Goal: Transaction & Acquisition: Book appointment/travel/reservation

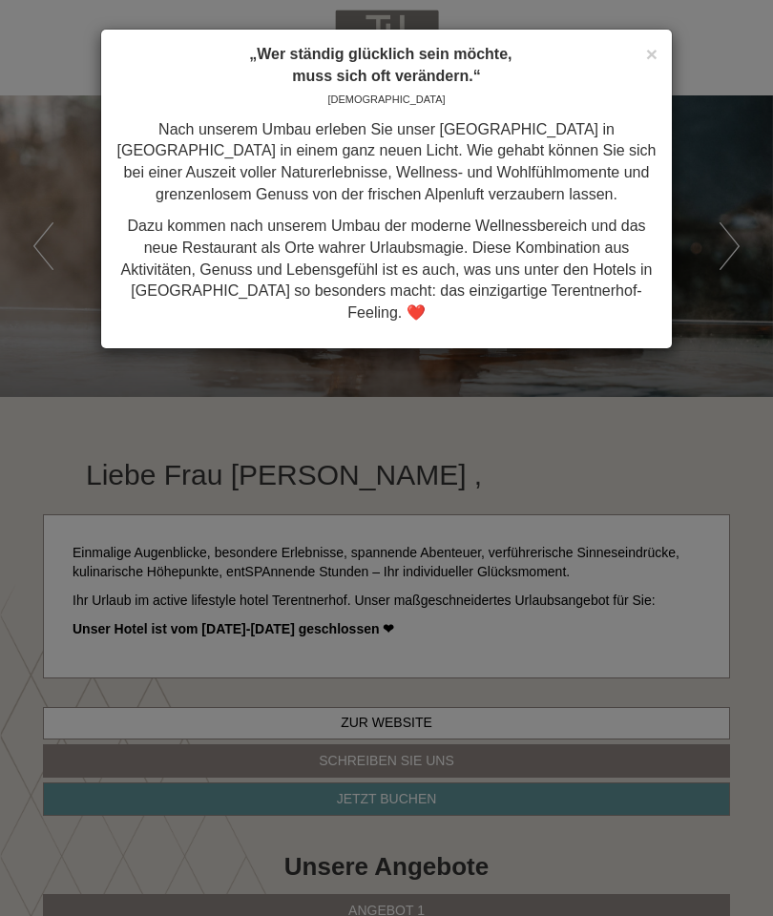
scroll to position [1430, 0]
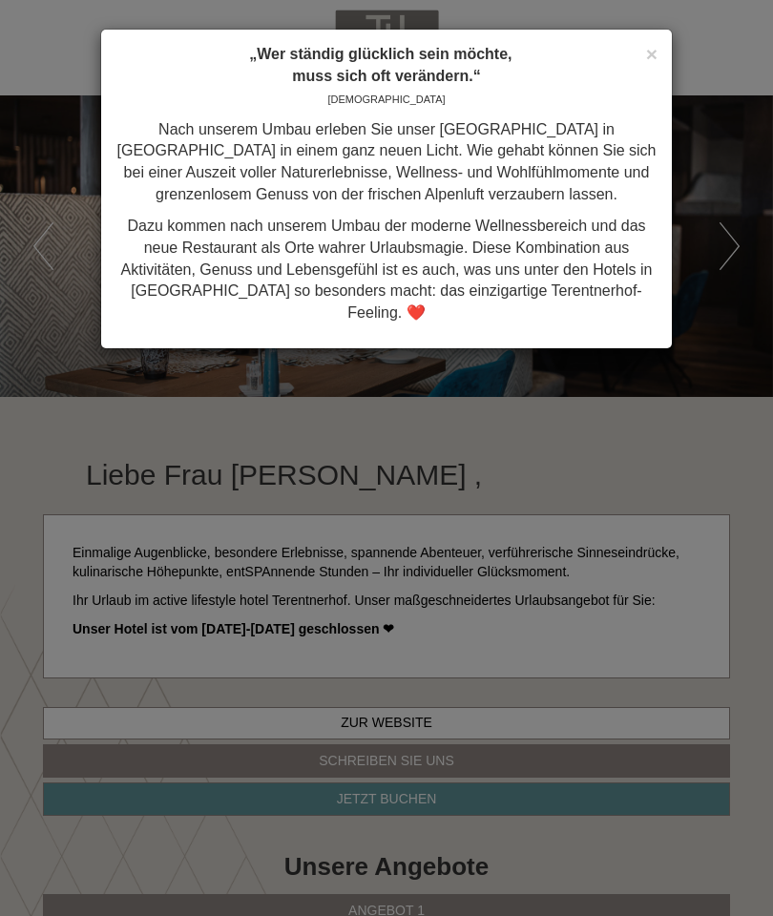
click at [648, 48] on span "×" at bounding box center [651, 54] width 11 height 22
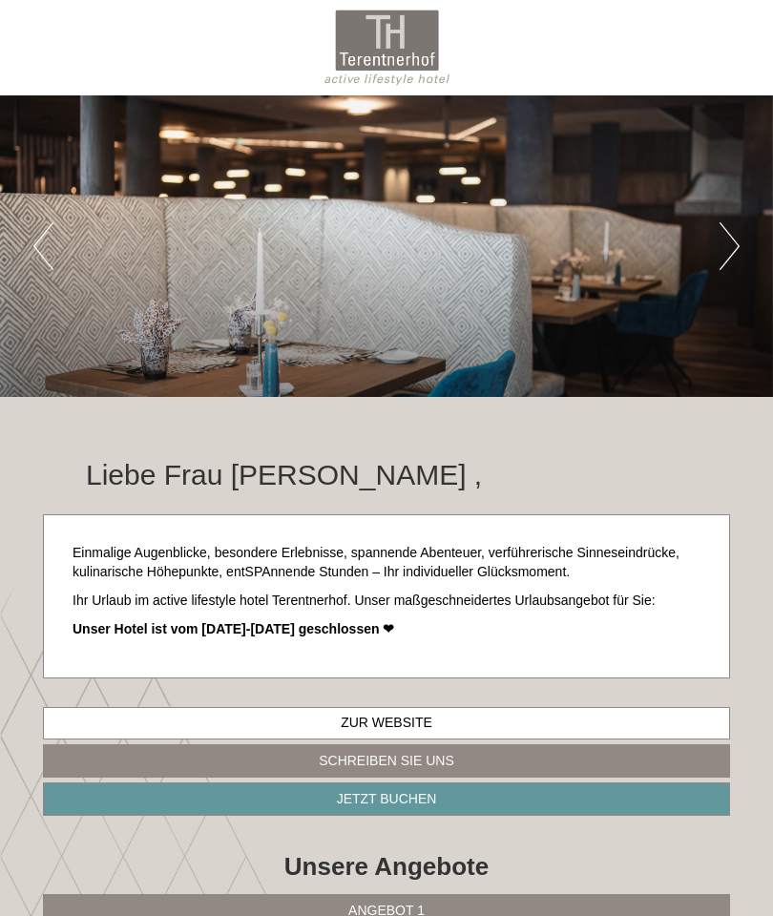
click at [726, 257] on button "Next" at bounding box center [729, 246] width 20 height 48
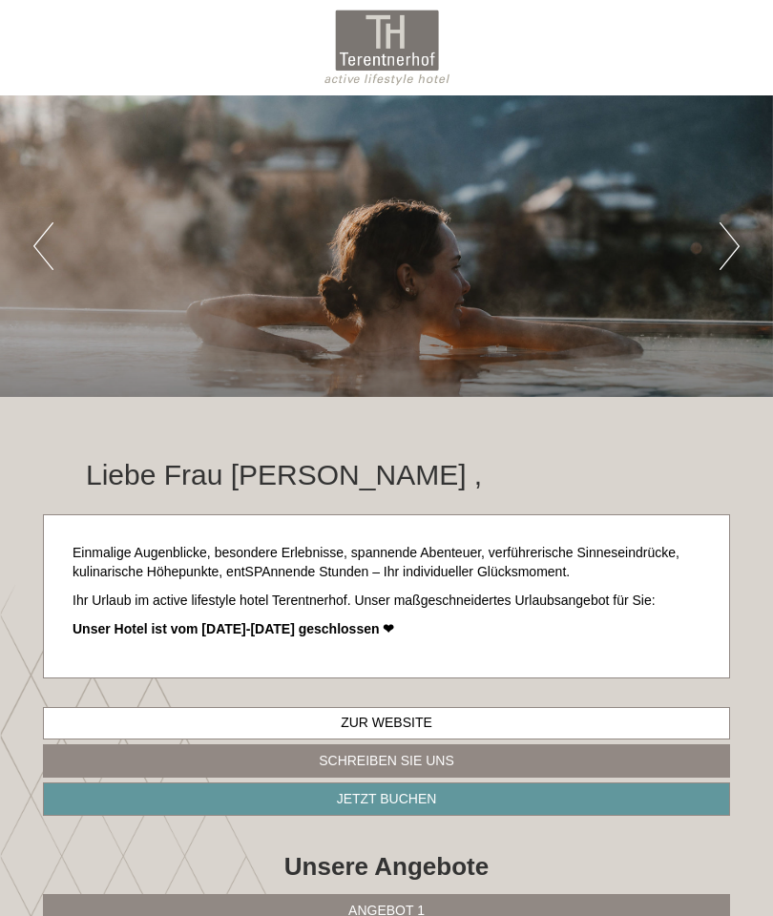
click at [729, 256] on button "Next" at bounding box center [729, 246] width 20 height 48
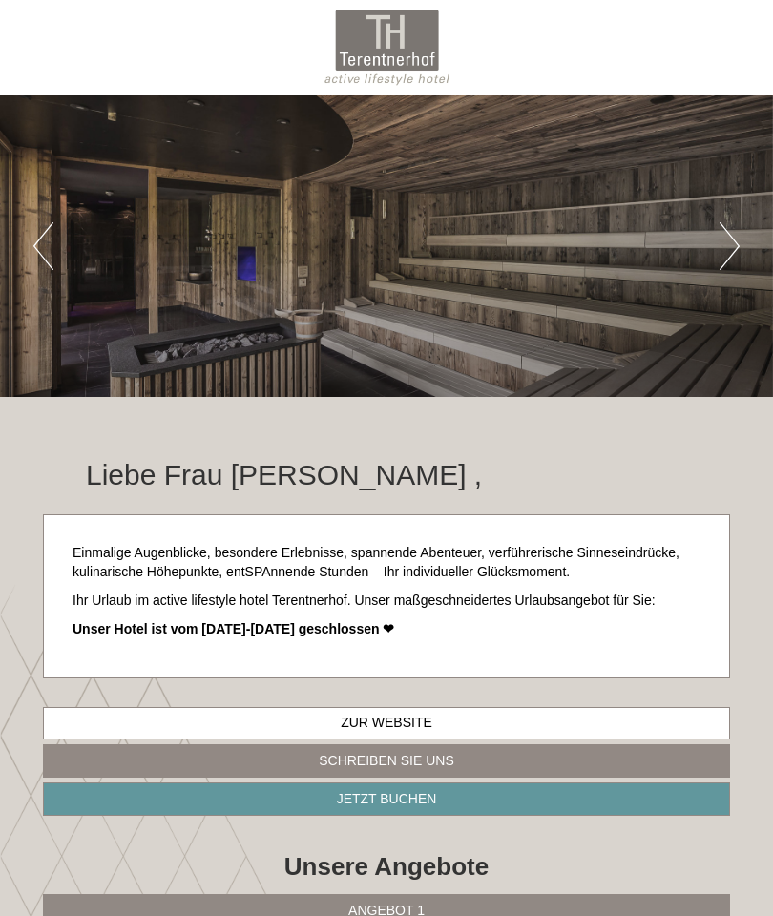
click at [731, 251] on button "Next" at bounding box center [729, 246] width 20 height 48
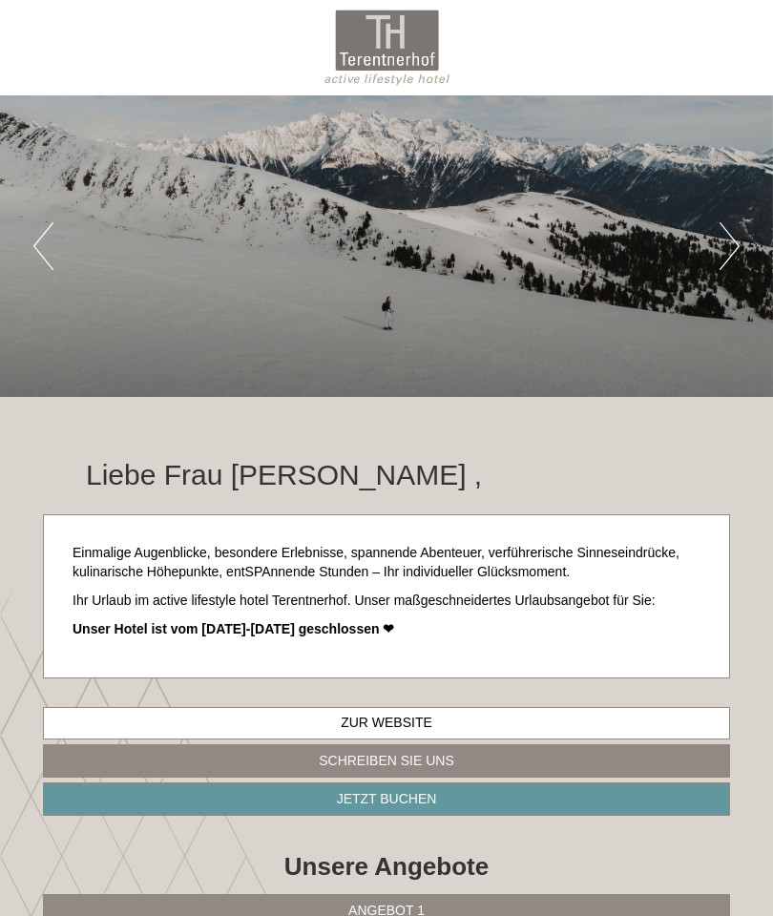
click at [724, 246] on button "Next" at bounding box center [729, 246] width 20 height 48
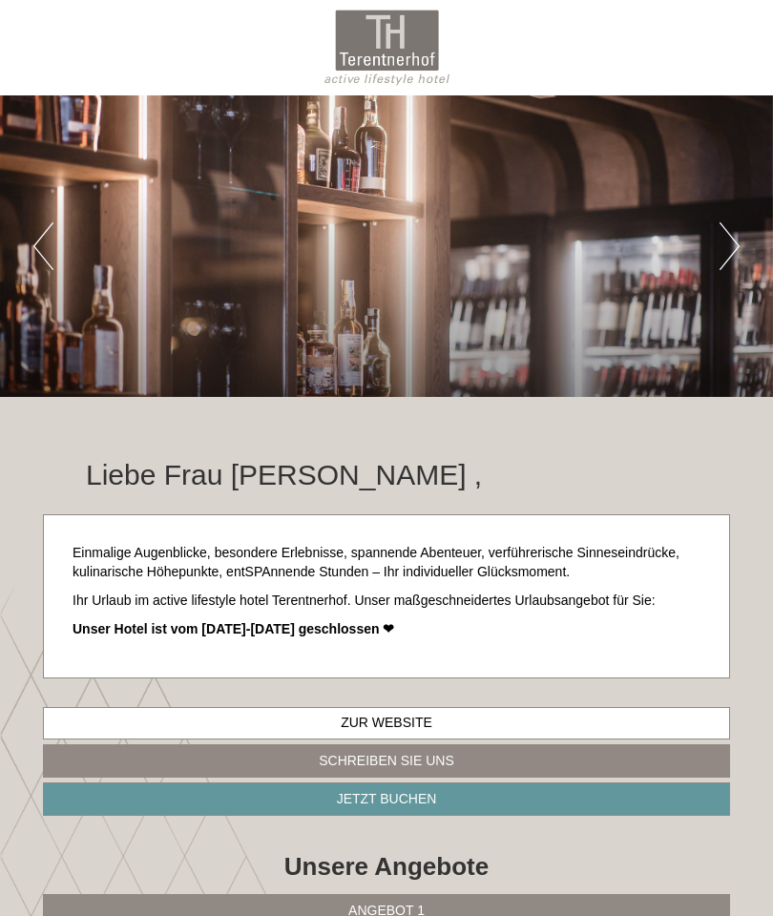
click at [730, 252] on button "Next" at bounding box center [729, 246] width 20 height 48
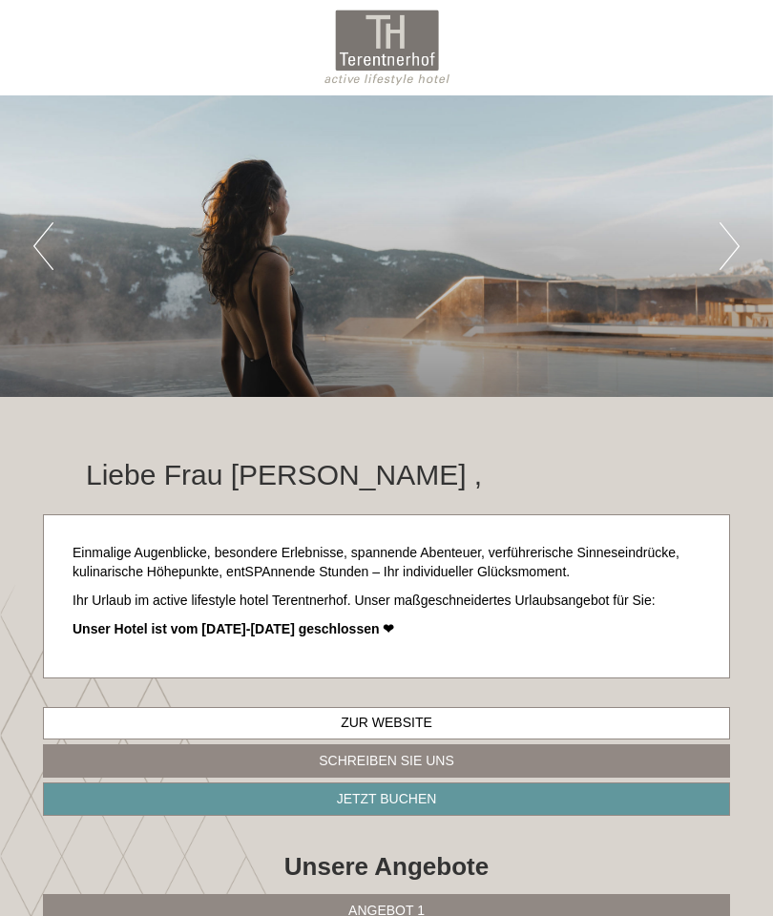
click at [731, 251] on button "Next" at bounding box center [729, 246] width 20 height 48
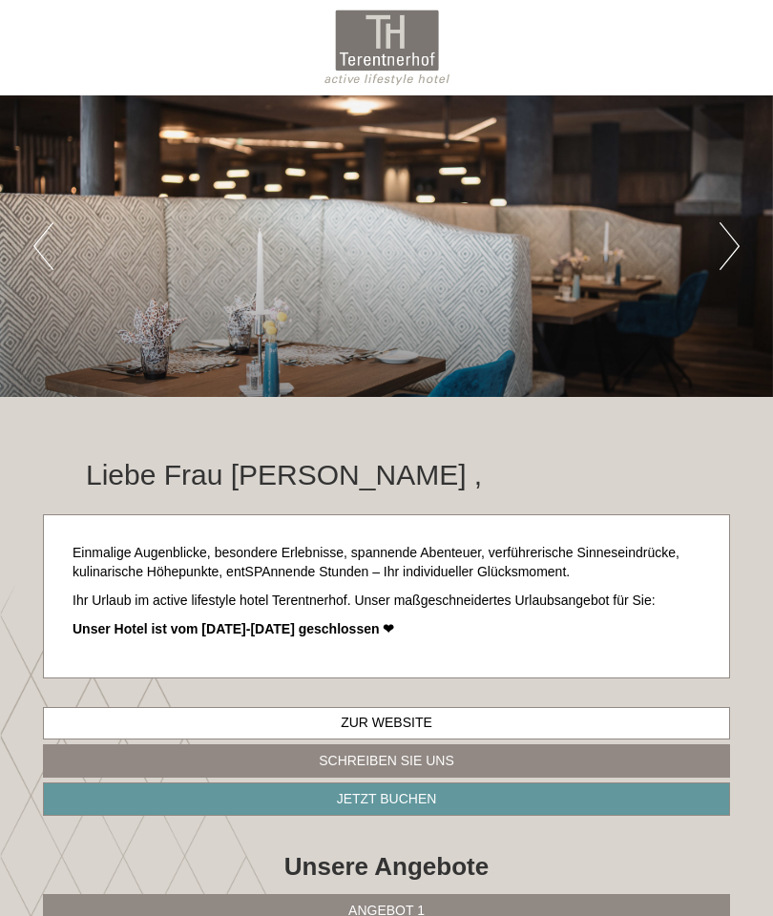
click at [722, 257] on button "Next" at bounding box center [729, 246] width 20 height 48
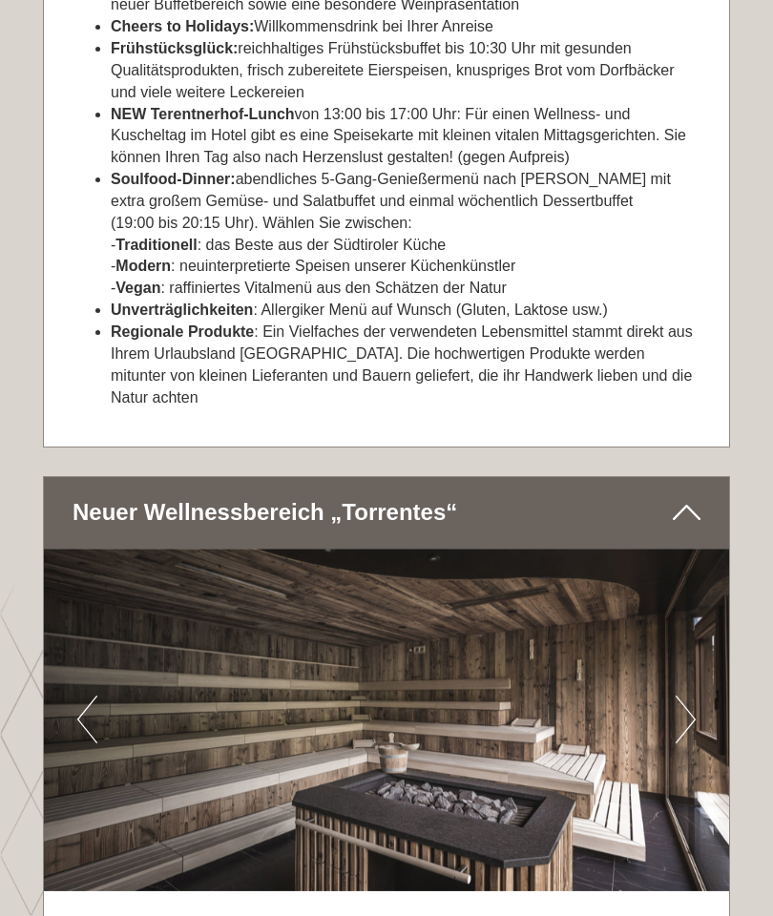
scroll to position [5866, 0]
click at [682, 696] on button "Next" at bounding box center [686, 720] width 20 height 48
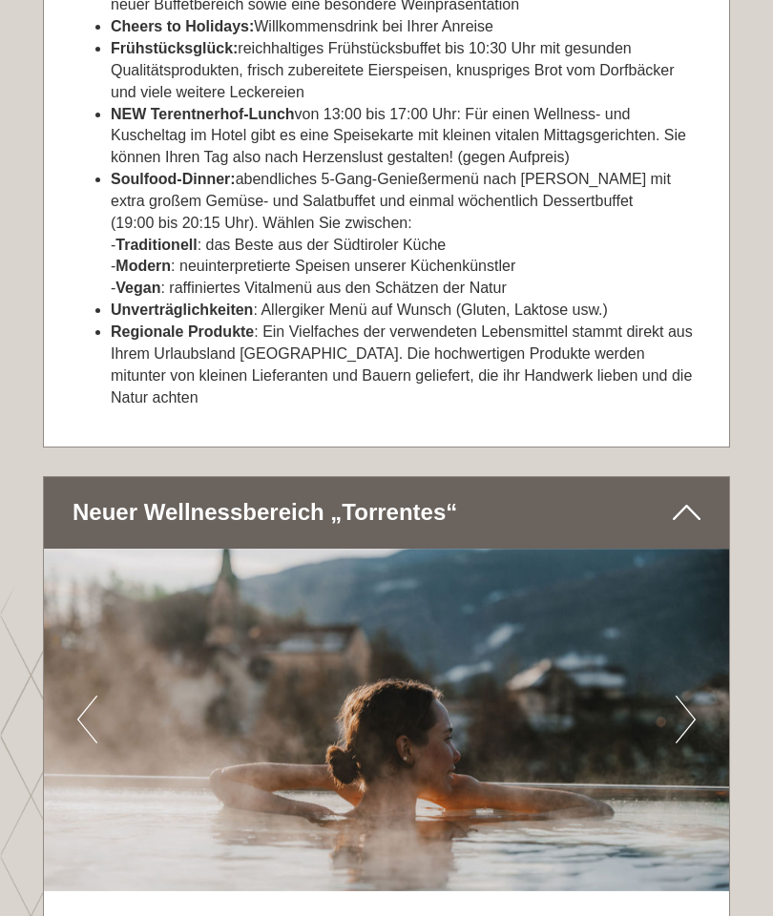
click at [690, 696] on button "Next" at bounding box center [686, 720] width 20 height 48
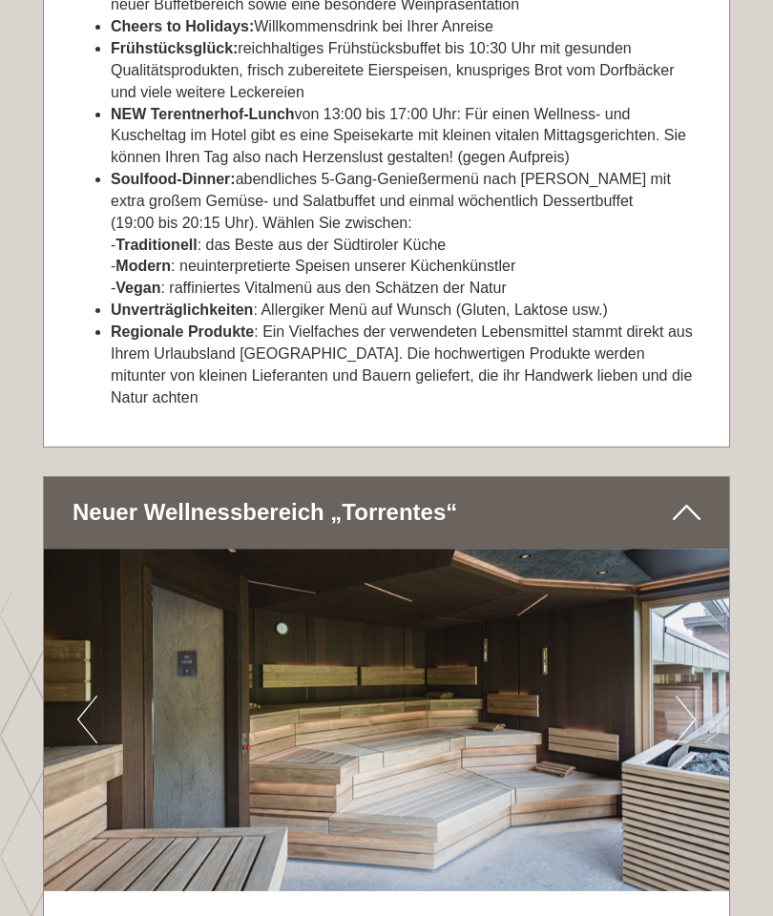
click at [689, 657] on img at bounding box center [386, 720] width 685 height 343
click at [674, 638] on img at bounding box center [386, 720] width 685 height 343
click at [685, 696] on button "Next" at bounding box center [686, 720] width 20 height 48
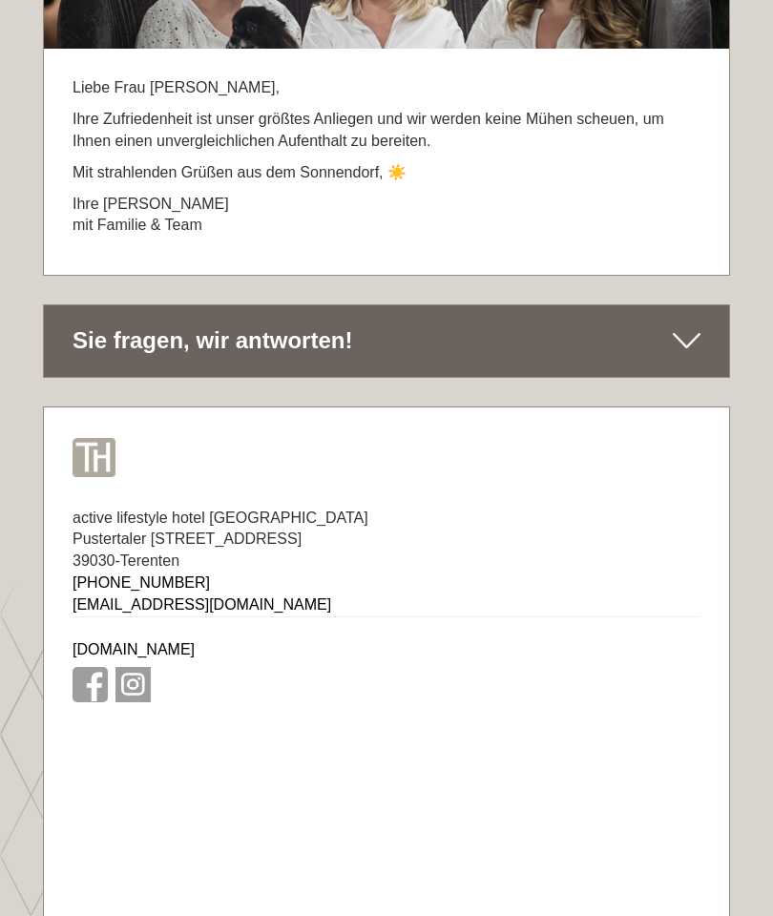
scroll to position [11329, 0]
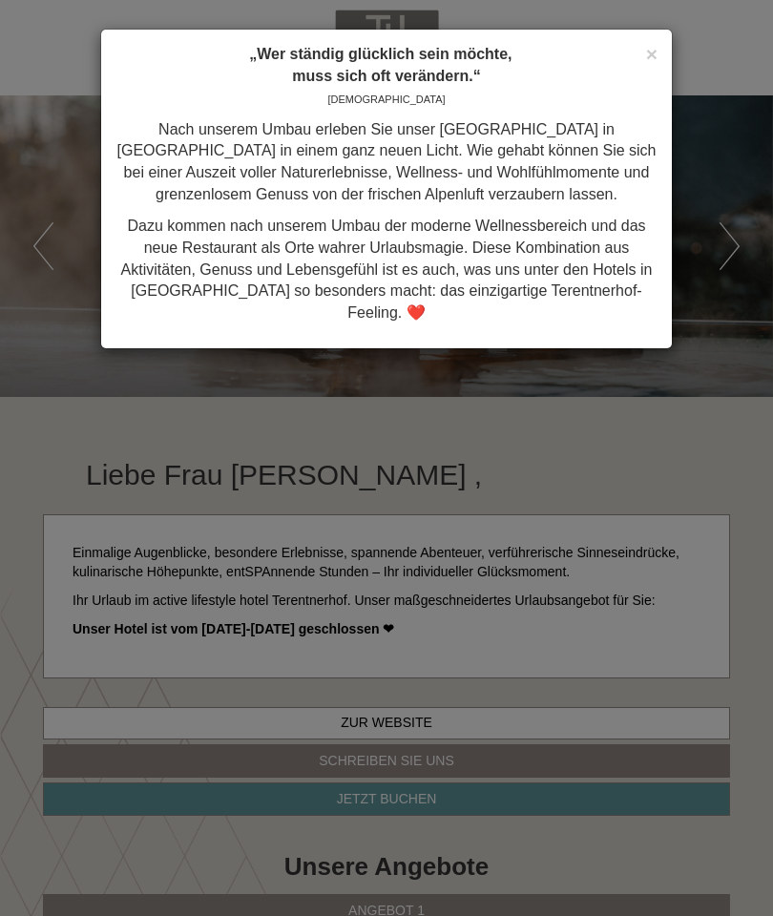
scroll to position [1430, 0]
click at [646, 53] on span "×" at bounding box center [651, 54] width 11 height 22
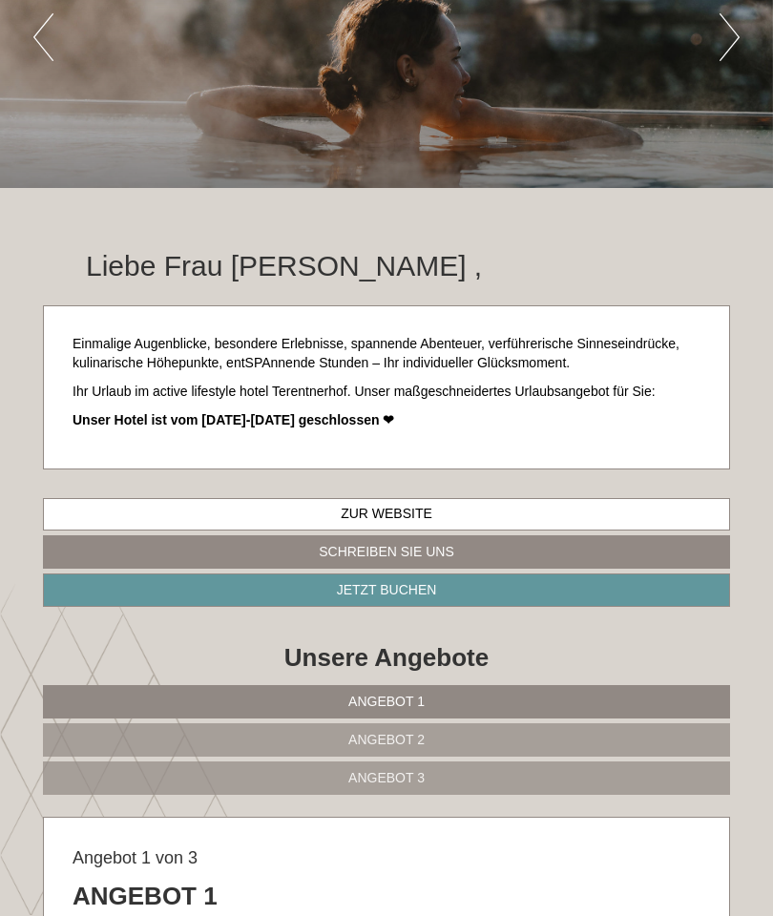
scroll to position [216, 0]
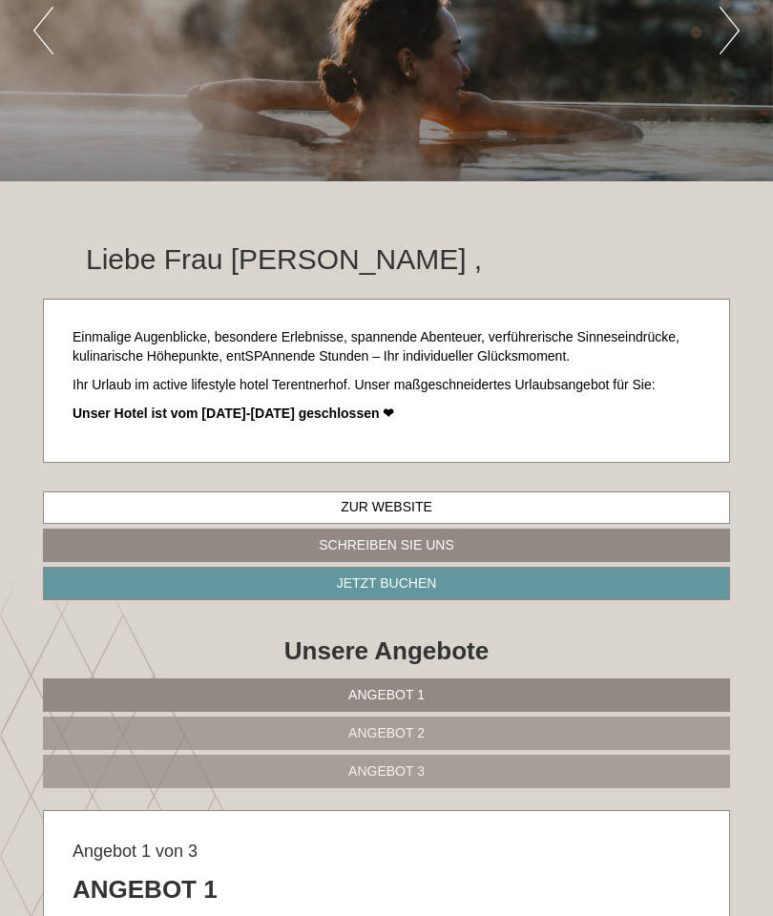
click at [474, 689] on link "Angebot 1" at bounding box center [386, 694] width 687 height 33
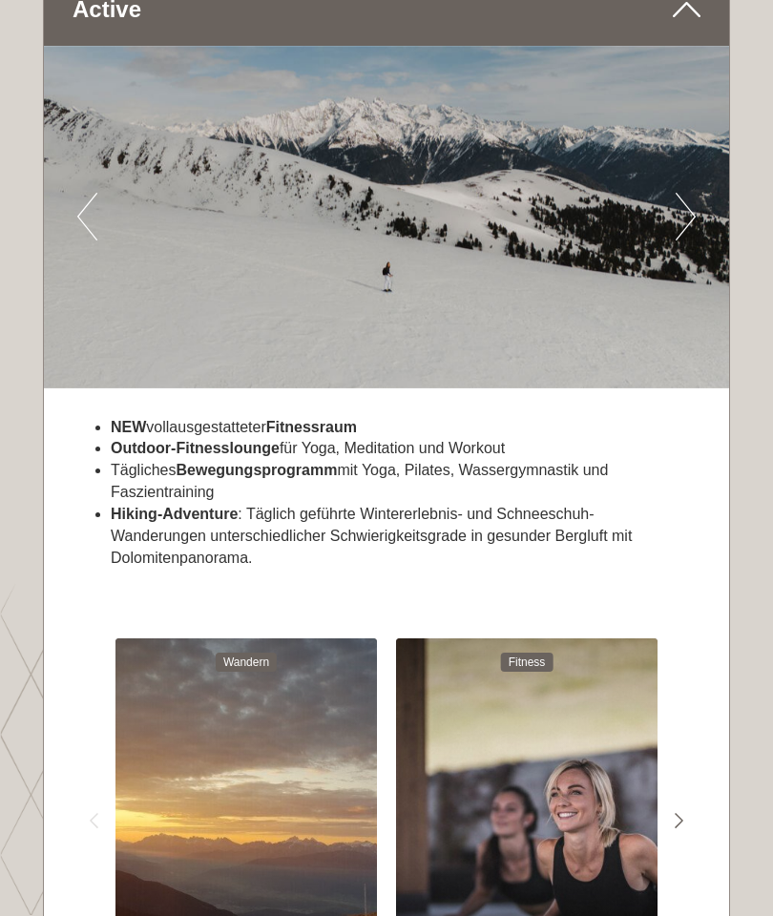
scroll to position [5083, 0]
